Goal: Information Seeking & Learning: Stay updated

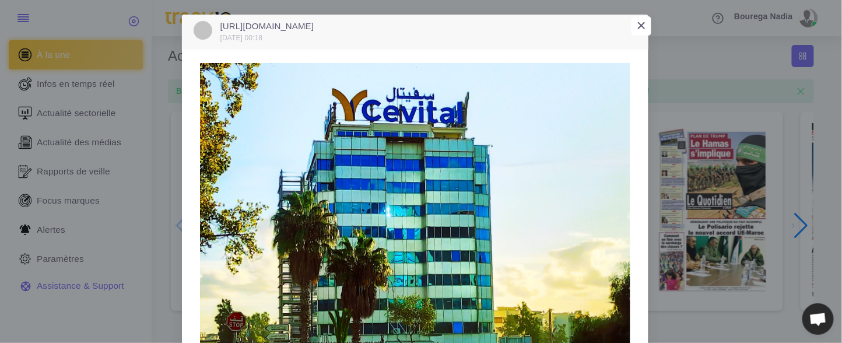
click at [637, 23] on span "×" at bounding box center [641, 25] width 9 height 18
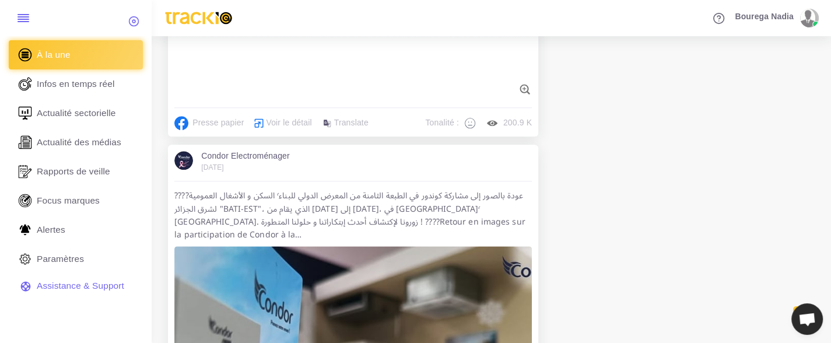
scroll to position [1082, 0]
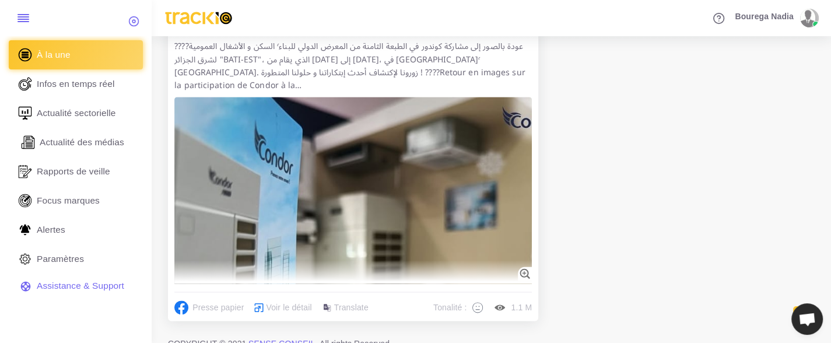
click at [87, 139] on span "Actualité des médias" at bounding box center [82, 142] width 85 height 13
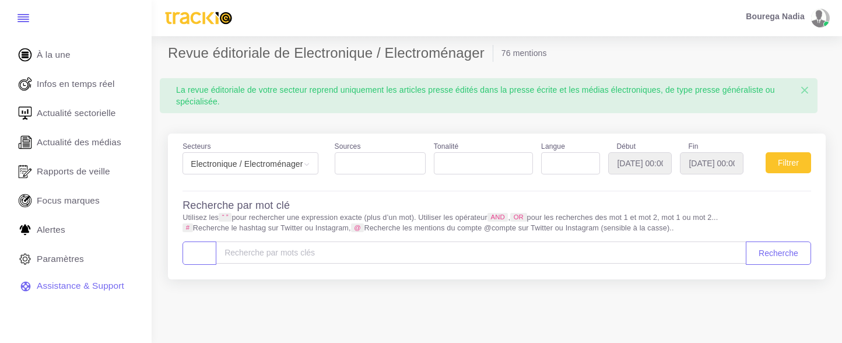
select select
type input "[DATE]"
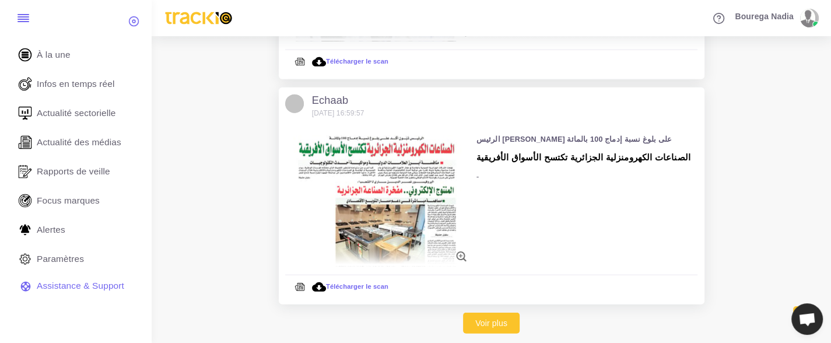
scroll to position [2181, 0]
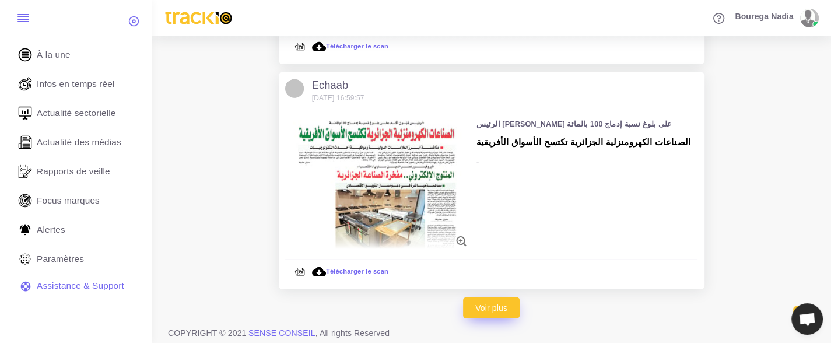
click at [496, 307] on link "Voir plus" at bounding box center [491, 307] width 57 height 21
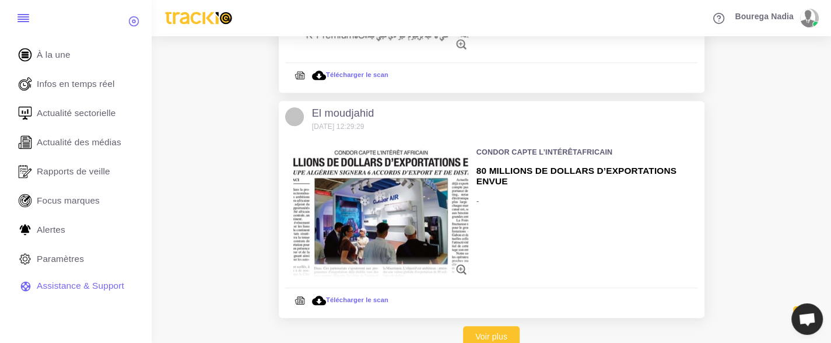
scroll to position [4059, 0]
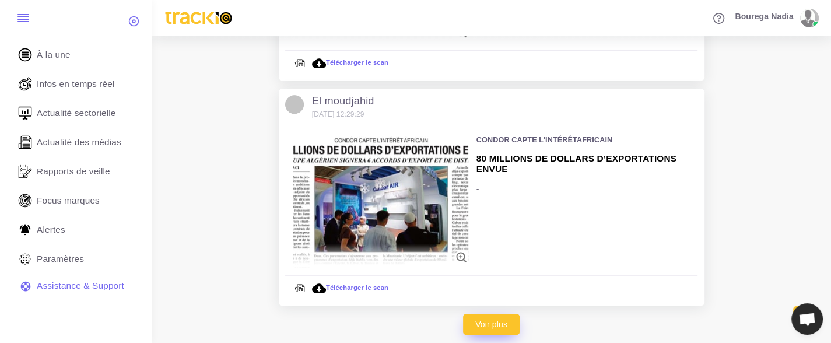
click at [513, 314] on link "Voir plus" at bounding box center [491, 324] width 57 height 21
